Goal: Check status: Check status

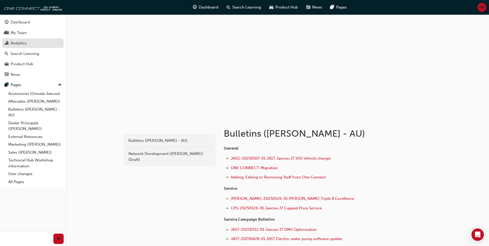
click at [18, 42] on div "Analytics" at bounding box center [19, 43] width 16 height 6
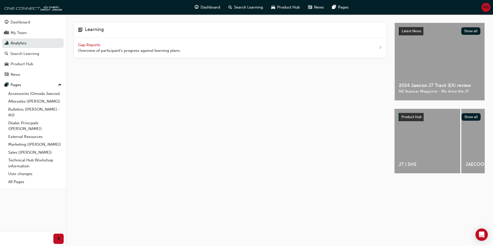
click at [94, 47] on div "Gap Reports Overview of participant's progress against learning plans." at bounding box center [129, 48] width 103 height 12
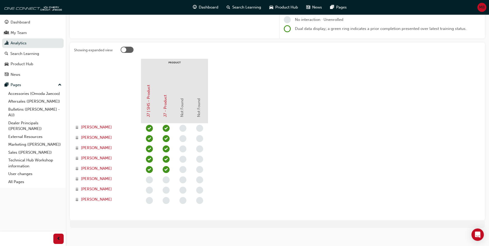
scroll to position [77, 0]
click at [28, 26] on link "Dashboard" at bounding box center [33, 23] width 62 height 10
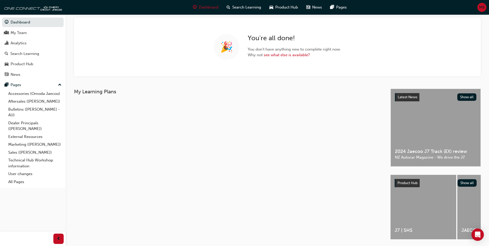
scroll to position [46, 0]
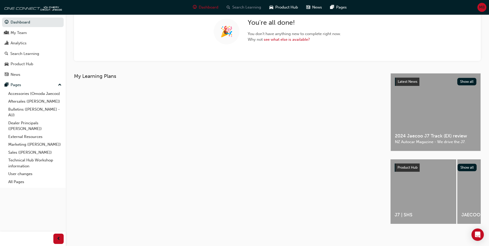
click at [247, 5] on span "Search Learning" at bounding box center [246, 7] width 29 height 6
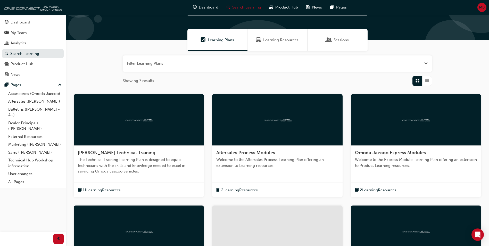
scroll to position [26, 0]
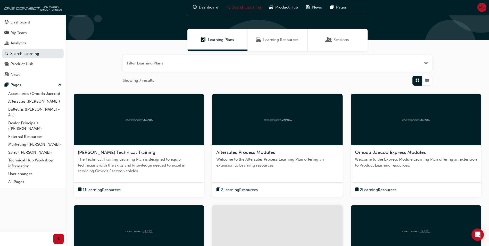
click at [275, 42] on span "Learning Resources" at bounding box center [280, 40] width 35 height 6
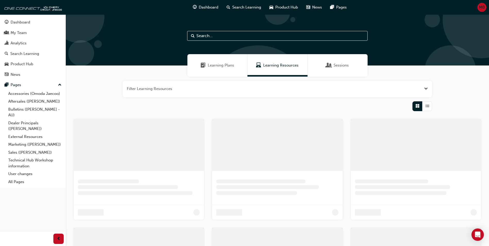
click at [215, 63] on span "Learning Plans" at bounding box center [221, 65] width 26 height 6
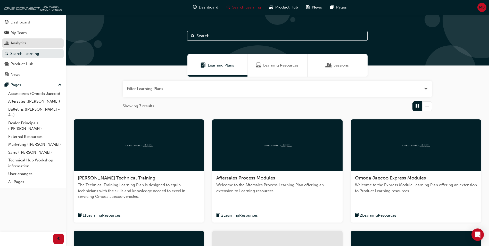
click at [20, 42] on div "Analytics" at bounding box center [19, 43] width 16 height 6
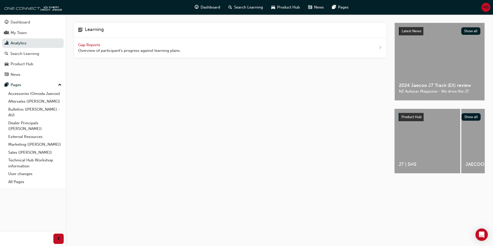
click at [84, 47] on span "Gap Reports" at bounding box center [89, 45] width 23 height 5
